Goal: Check status: Verify the current state of an ongoing process or item

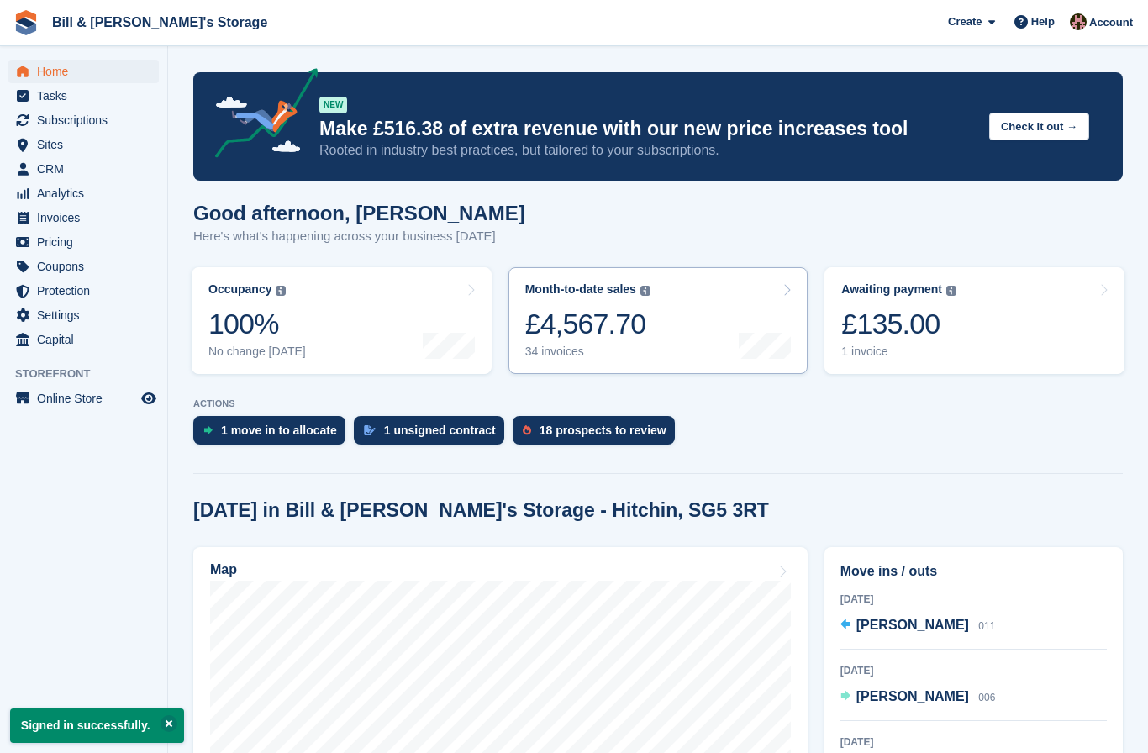
click at [631, 356] on div "34 invoices" at bounding box center [587, 352] width 125 height 14
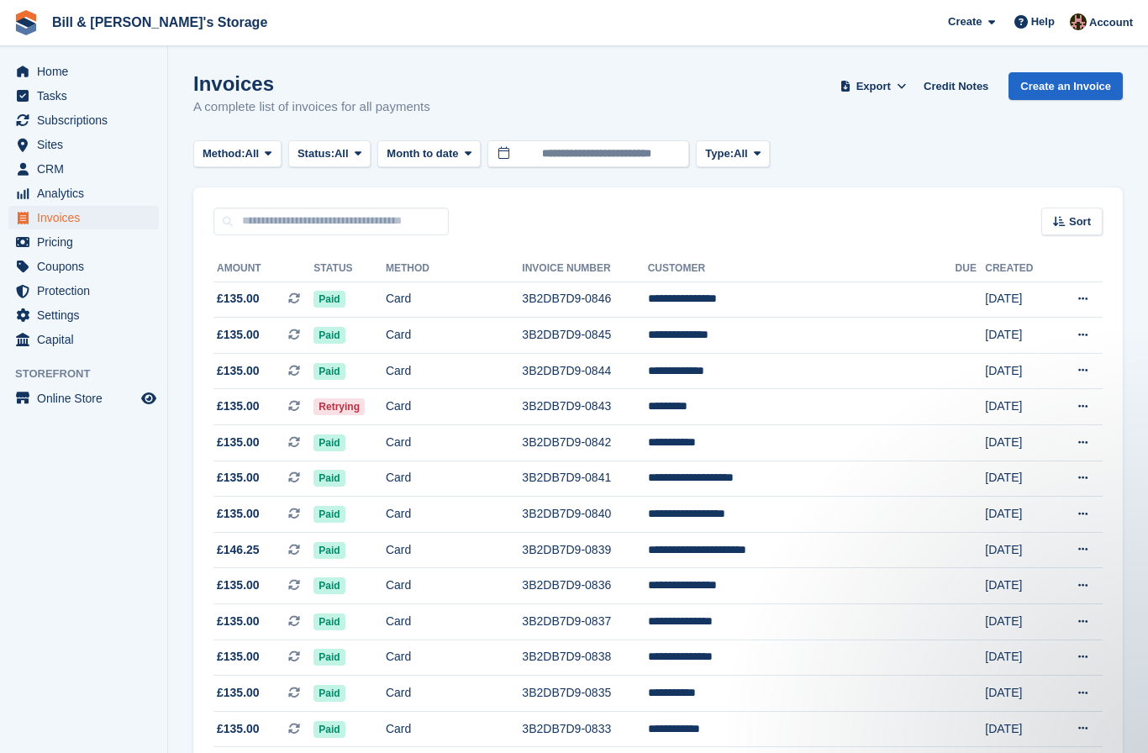
click at [48, 206] on span "Invoices" at bounding box center [87, 218] width 101 height 24
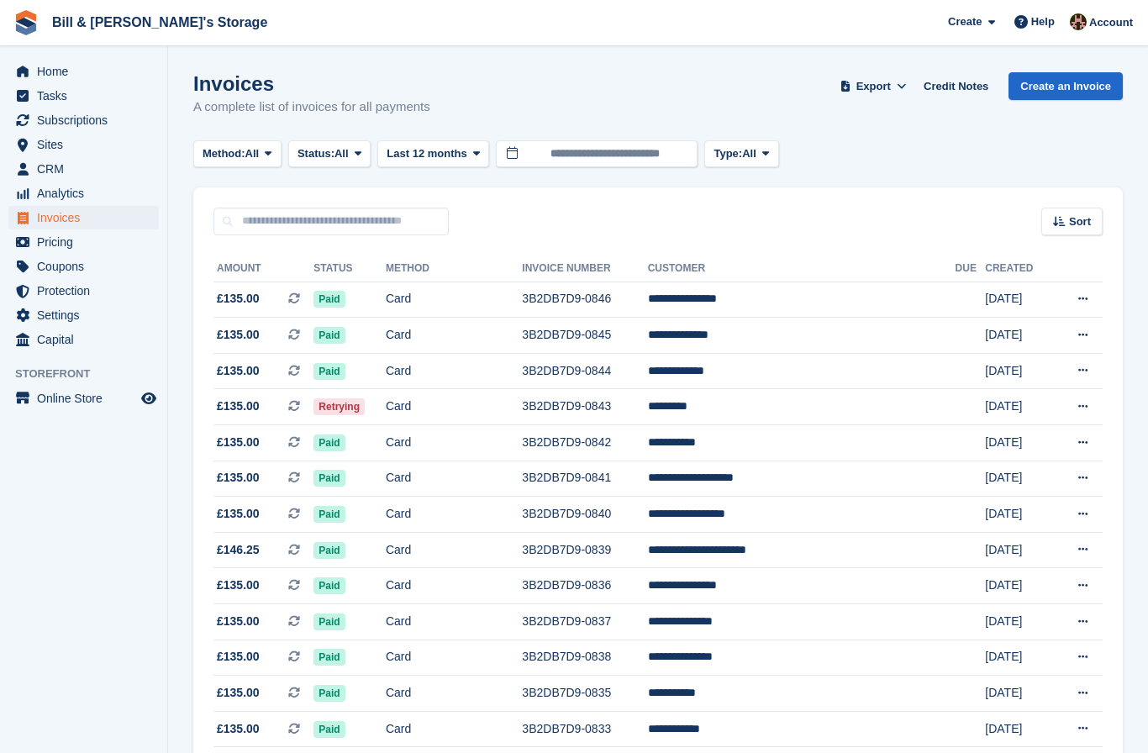
click at [124, 214] on span "Invoices" at bounding box center [87, 218] width 101 height 24
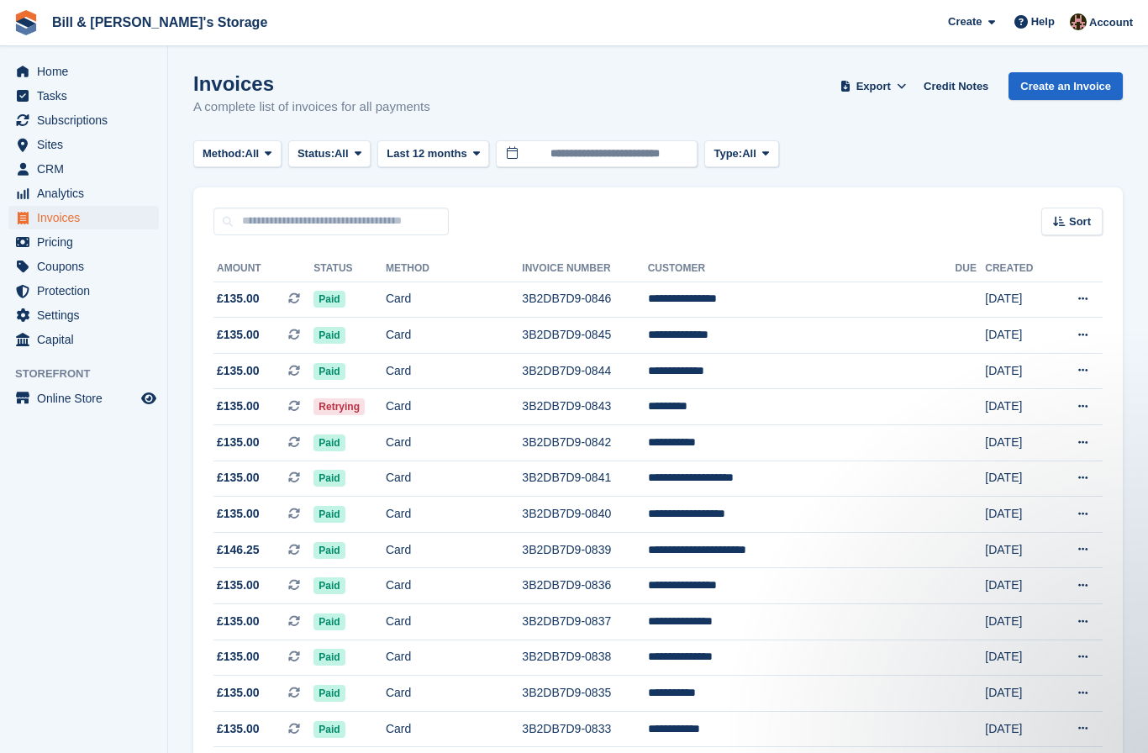
click at [102, 216] on span "Invoices" at bounding box center [87, 218] width 101 height 24
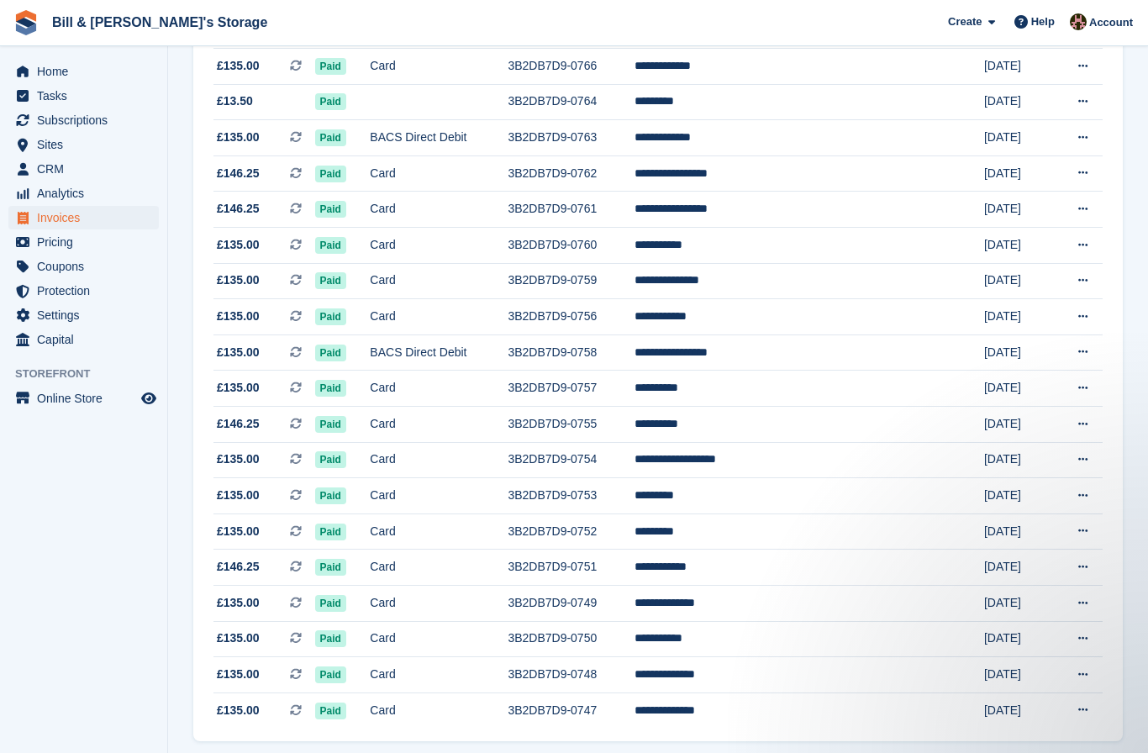
scroll to position [1342, 0]
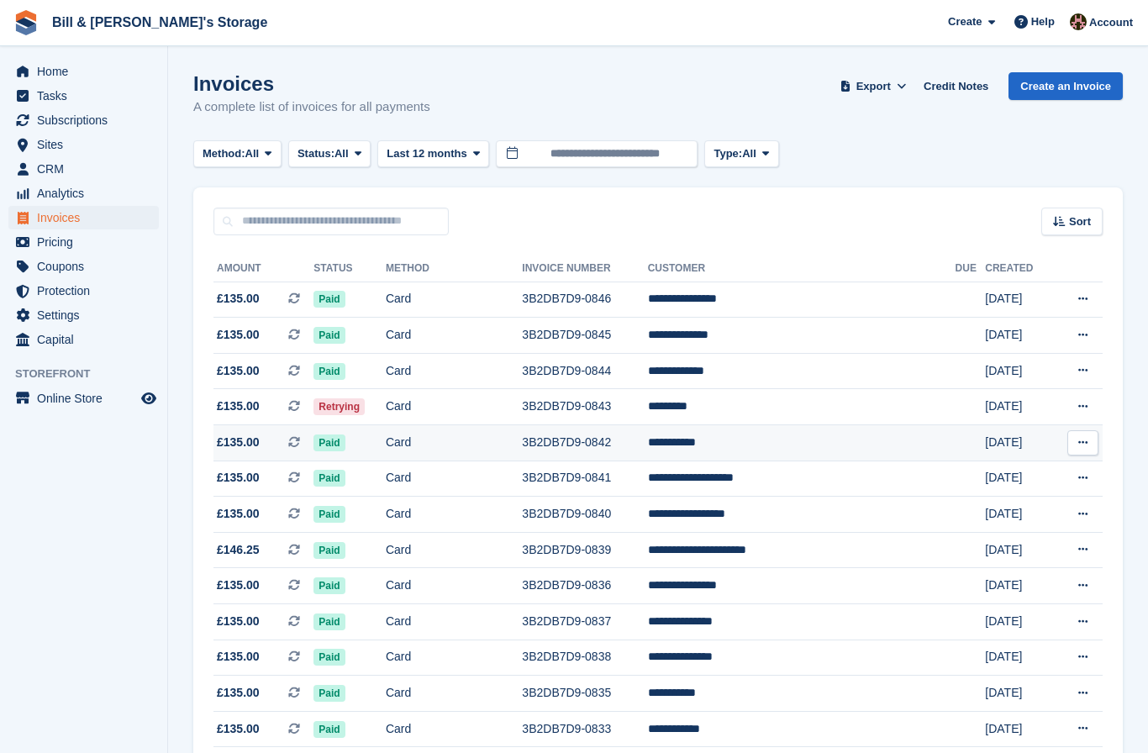
click at [577, 426] on td "3B2DB7D9-0842" at bounding box center [584, 443] width 125 height 36
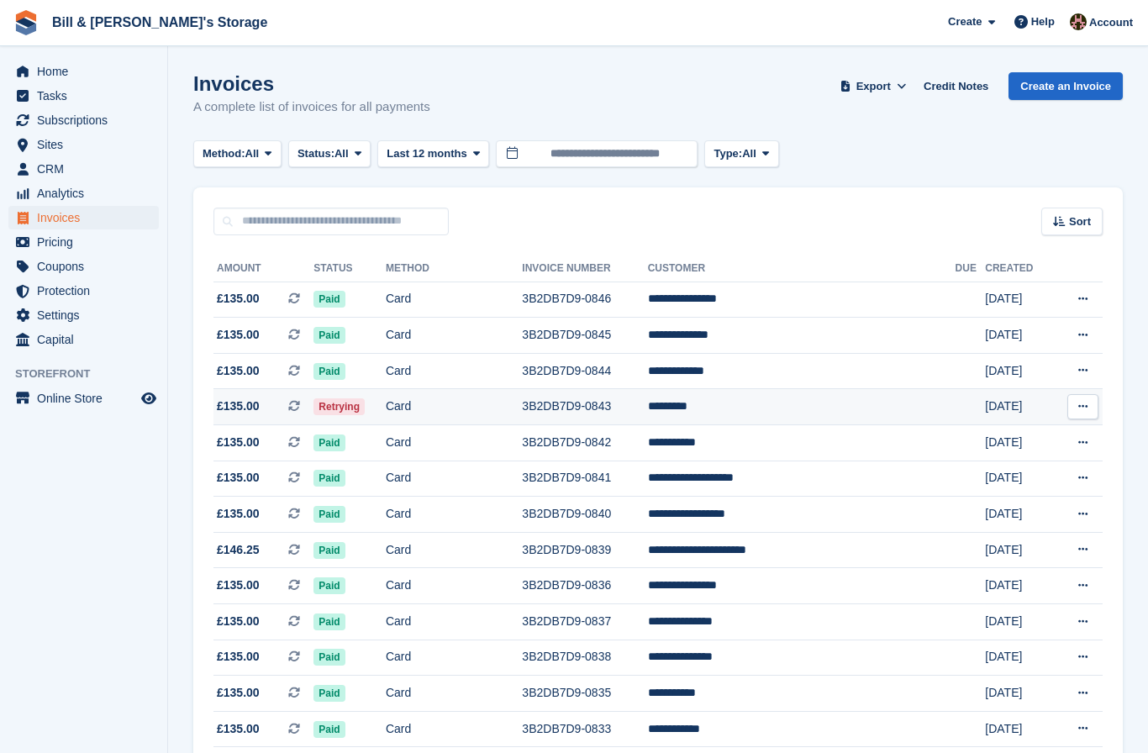
click at [386, 402] on td "Retrying" at bounding box center [350, 407] width 72 height 36
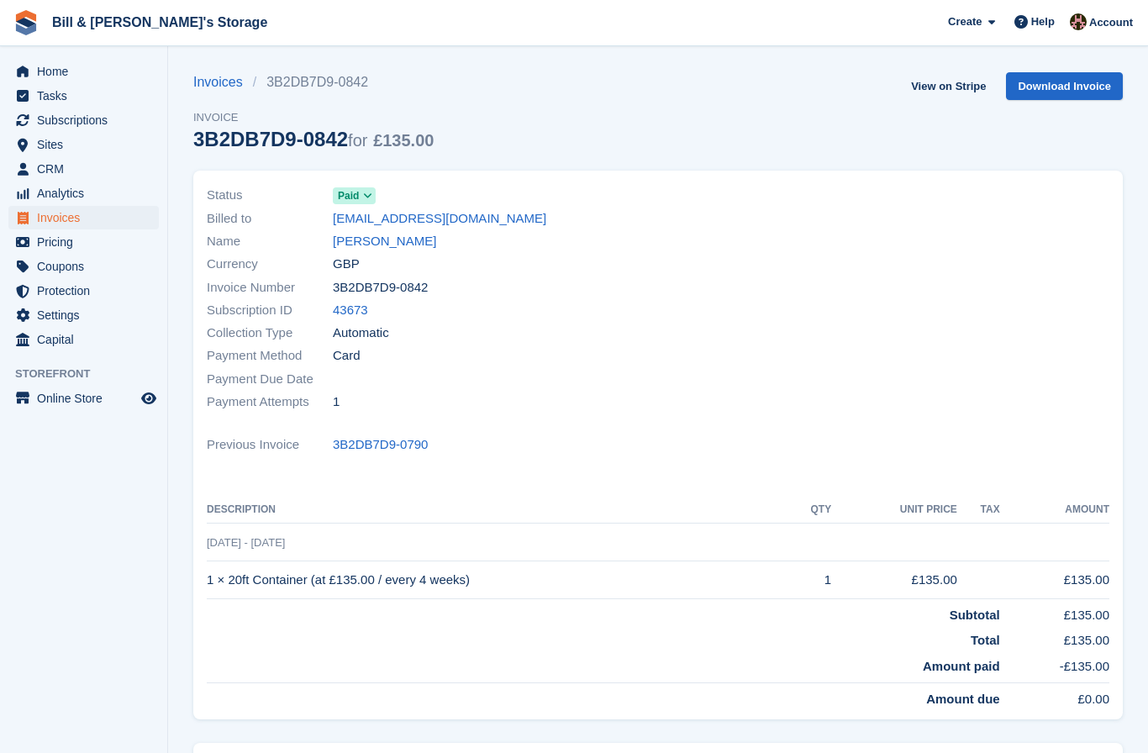
click at [472, 411] on div "Status Paid Billed to matt@mjdaircon.co.uk Name Matt Dennis Currency GBP Invoic…" at bounding box center [427, 299] width 461 height 250
